Goal: Find specific page/section: Find specific page/section

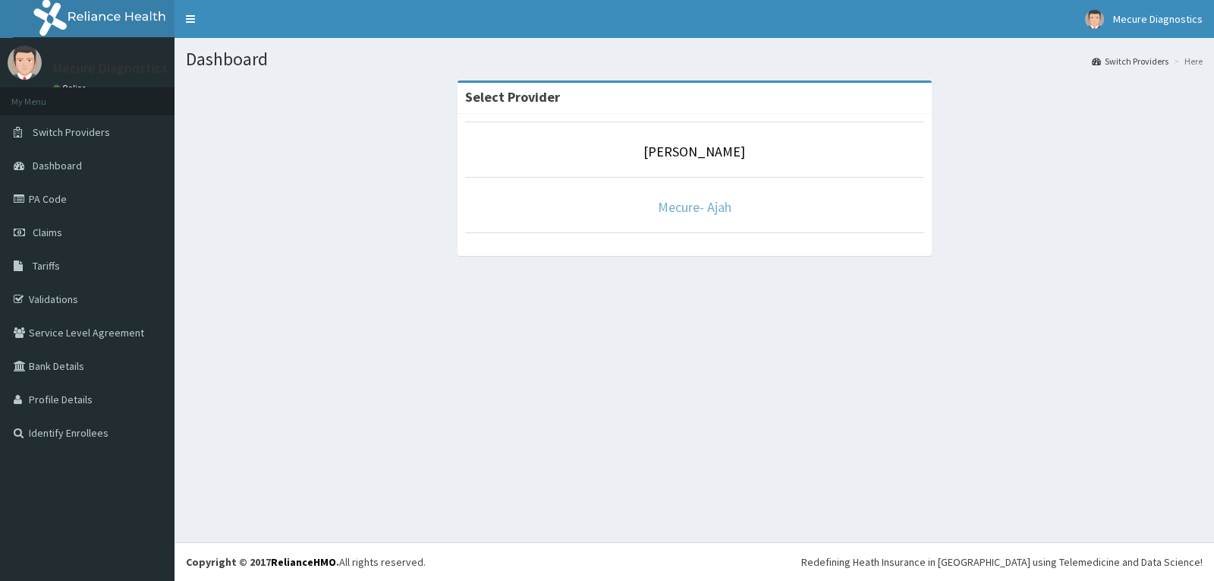
click at [694, 207] on link "Mecure- Ajah" at bounding box center [695, 206] width 74 height 17
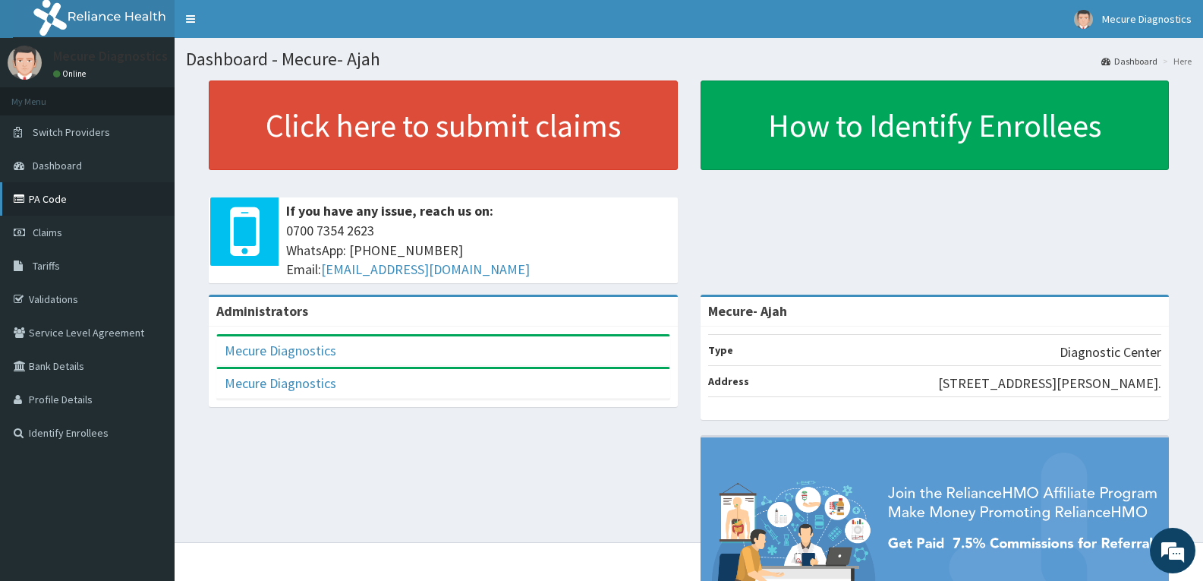
click at [50, 197] on link "PA Code" at bounding box center [87, 198] width 175 height 33
